Goal: Navigation & Orientation: Find specific page/section

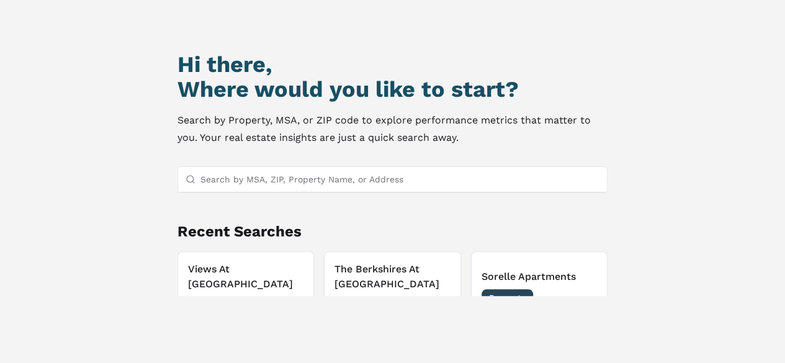
scroll to position [83, 0]
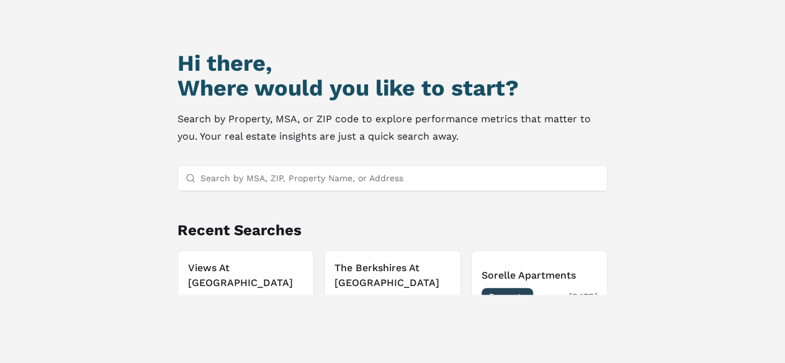
click at [526, 270] on h3 "Sorelle Apartments" at bounding box center [540, 275] width 116 height 15
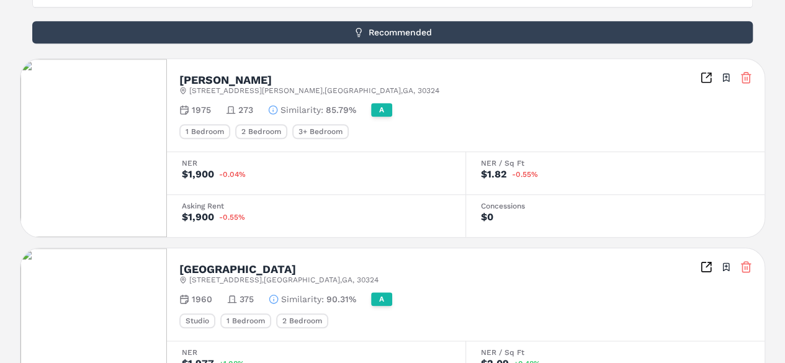
scroll to position [161, 0]
